Goal: Entertainment & Leisure: Consume media (video, audio)

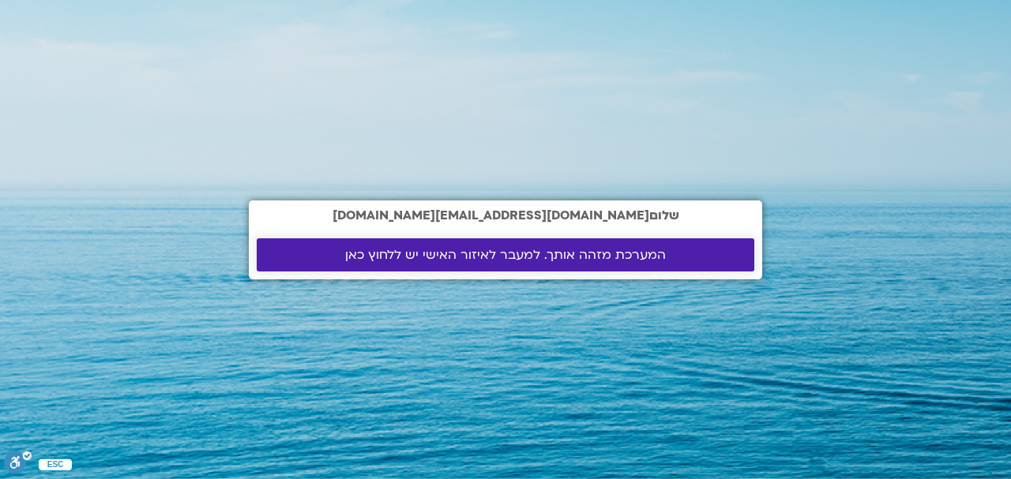
click at [460, 254] on span "המערכת מזהה אותך. למעבר לאיזור האישי יש ללחוץ כאן" at bounding box center [505, 255] width 321 height 14
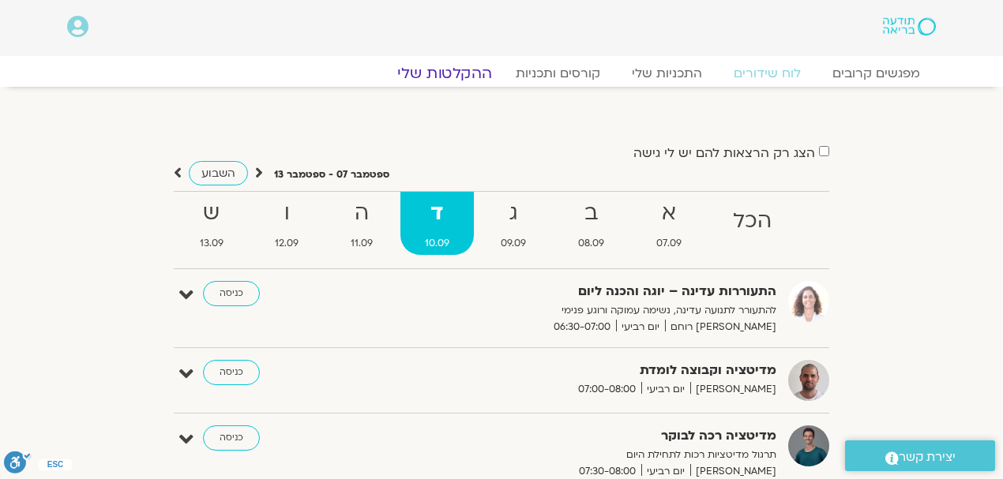
click at [474, 71] on link "ההקלטות שלי" at bounding box center [444, 73] width 133 height 19
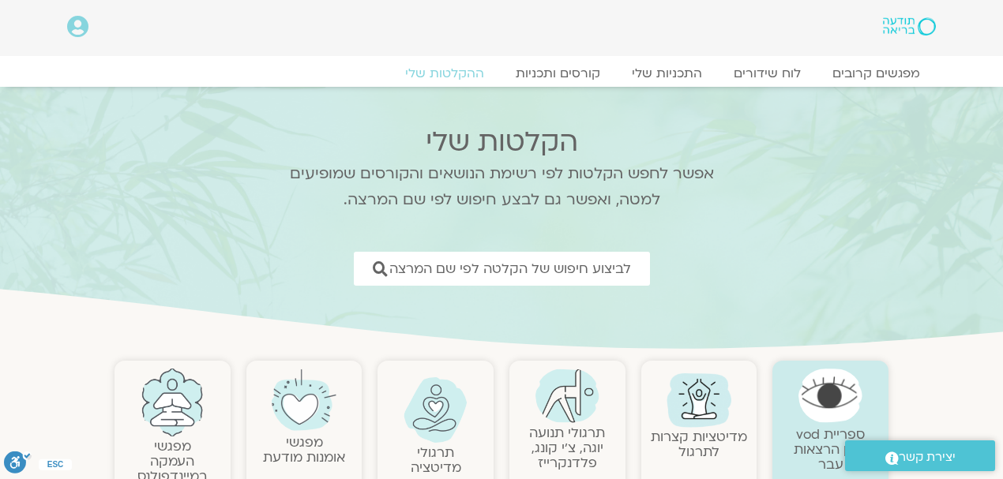
click at [318, 431] on img at bounding box center [304, 401] width 64 height 64
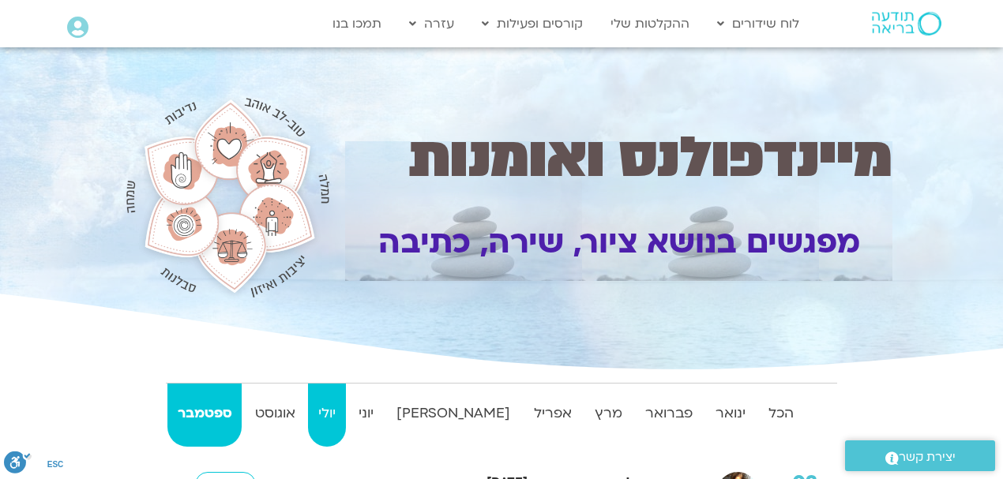
click at [345, 411] on strong "יולי" at bounding box center [326, 414] width 37 height 24
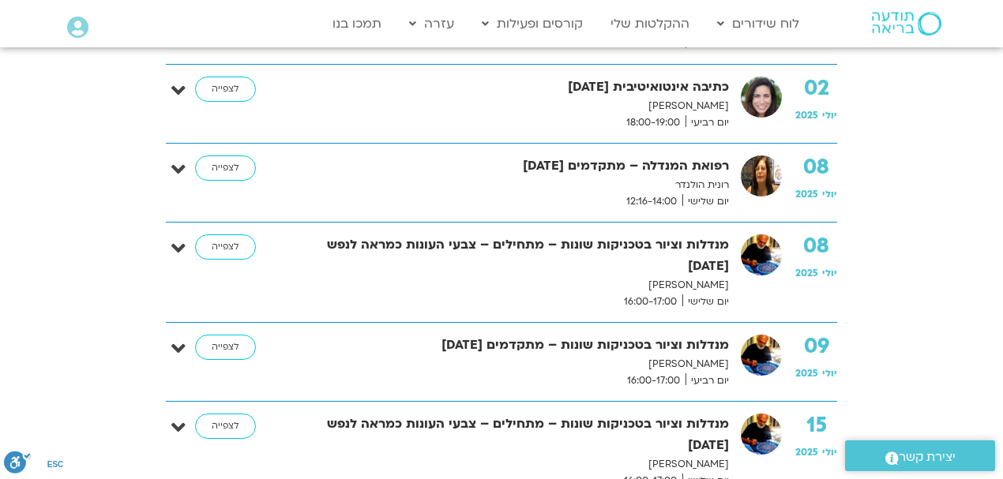
scroll to position [579, 0]
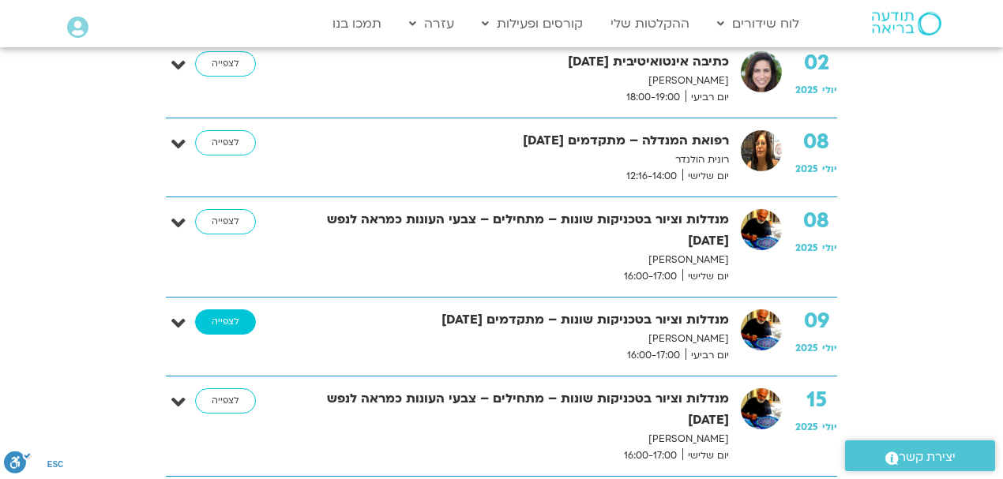
click at [231, 319] on link "לצפייה" at bounding box center [225, 322] width 61 height 25
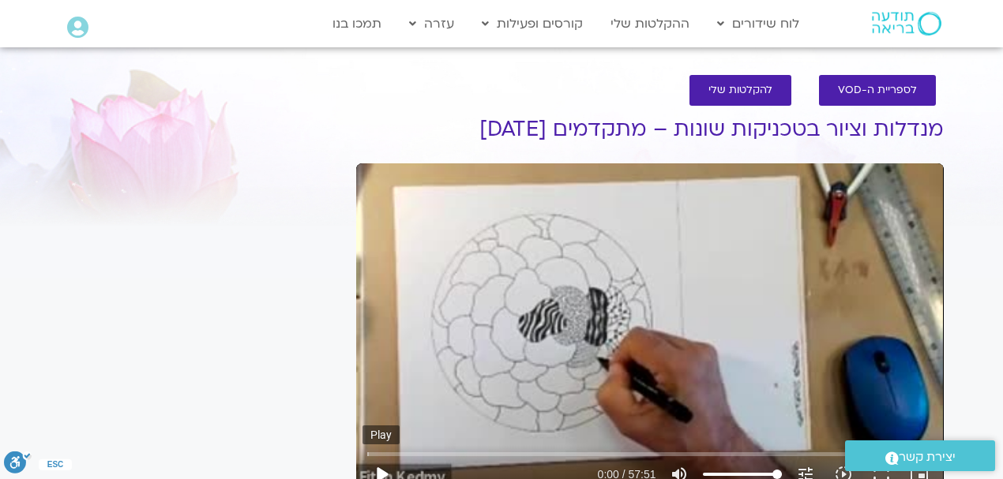
click at [384, 474] on button "play_arrow" at bounding box center [382, 475] width 38 height 38
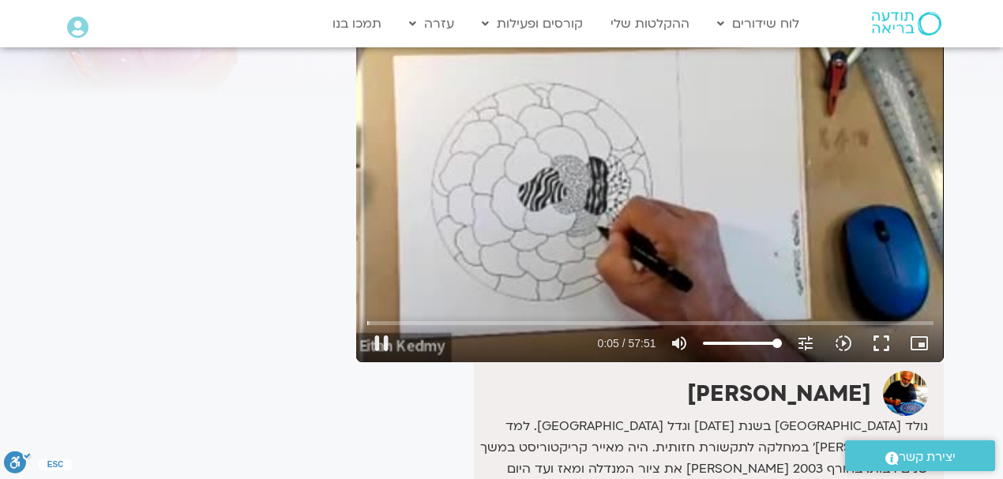
scroll to position [158, 0]
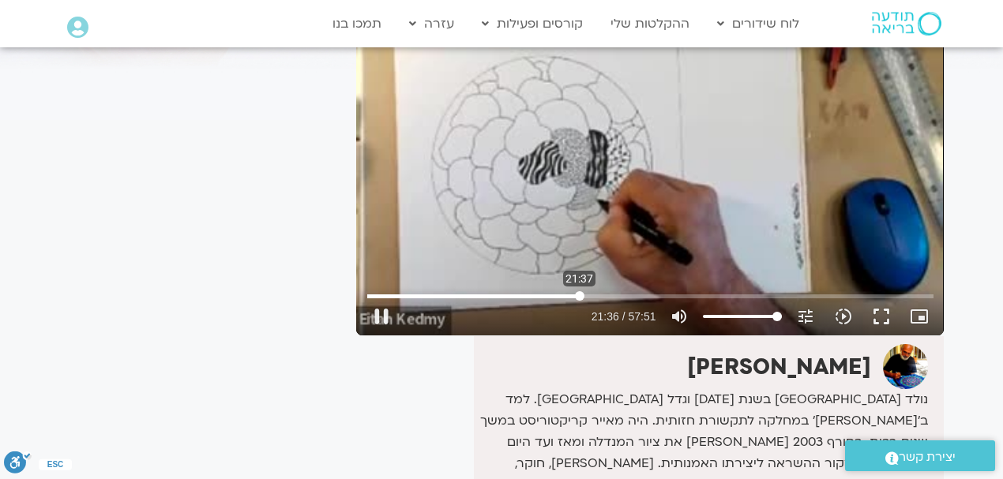
click at [580, 298] on input "Seek" at bounding box center [650, 295] width 566 height 9
click at [653, 295] on input "Seek" at bounding box center [650, 295] width 566 height 9
click at [722, 294] on input "Seek" at bounding box center [650, 295] width 566 height 9
click at [795, 293] on input "Seek" at bounding box center [650, 295] width 566 height 9
type input "3471.48"
